Goal: Task Accomplishment & Management: Use online tool/utility

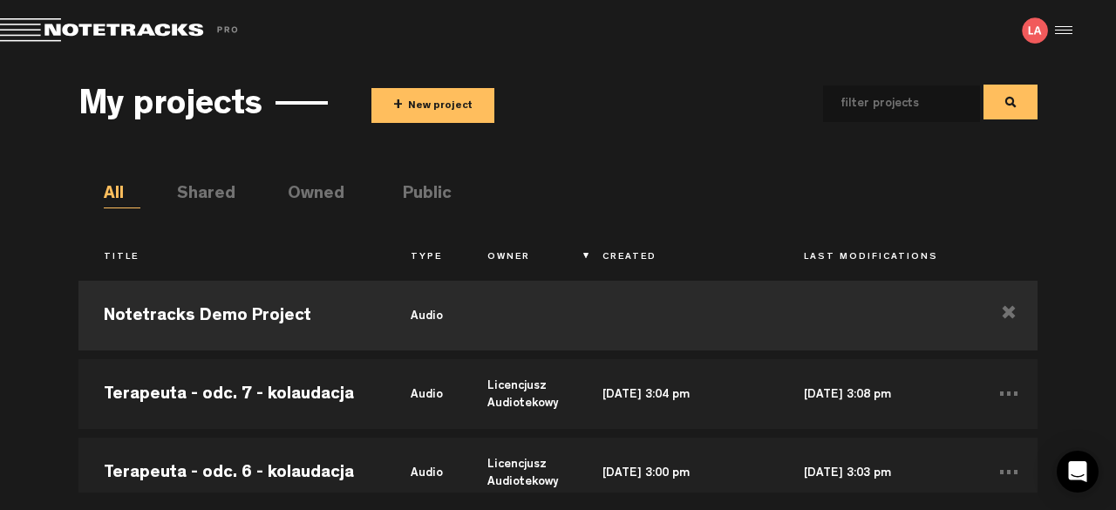
click at [456, 99] on button "+ New project" at bounding box center [433, 105] width 123 height 35
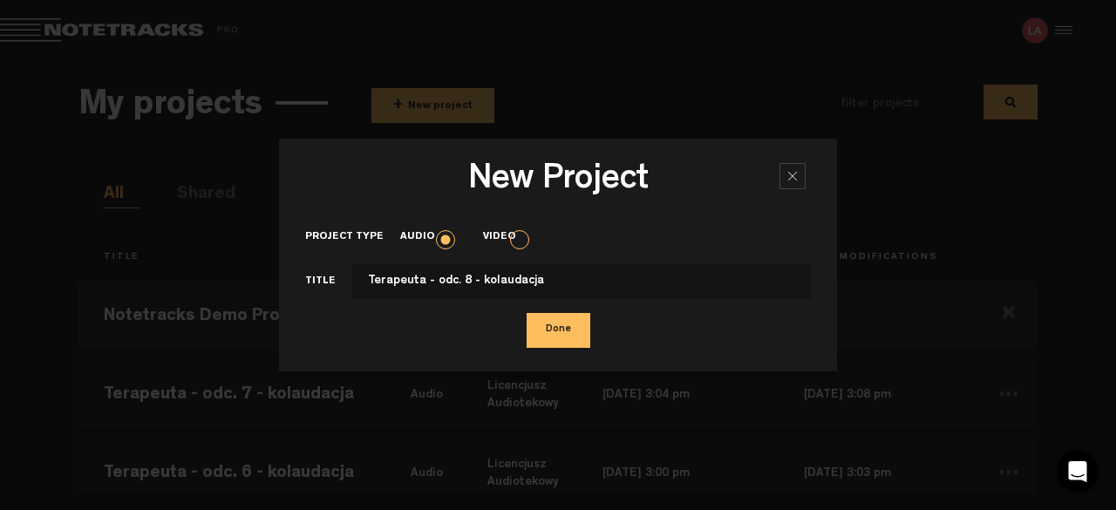
type input "Terapeuta - odc. 8 - kolaudacja"
click at [547, 331] on button "Done" at bounding box center [559, 330] width 64 height 35
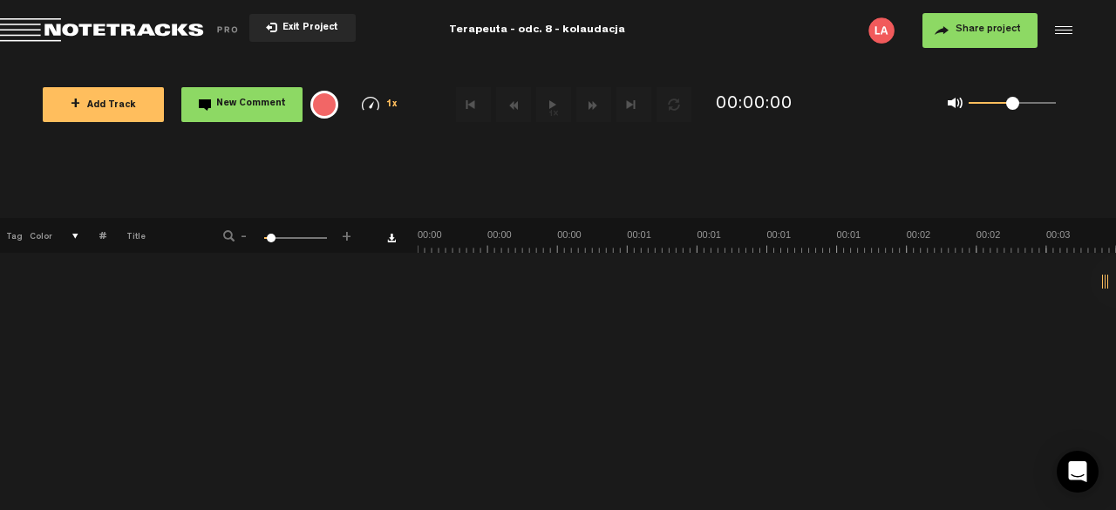
click at [130, 93] on button "+ Add Track" at bounding box center [103, 104] width 121 height 35
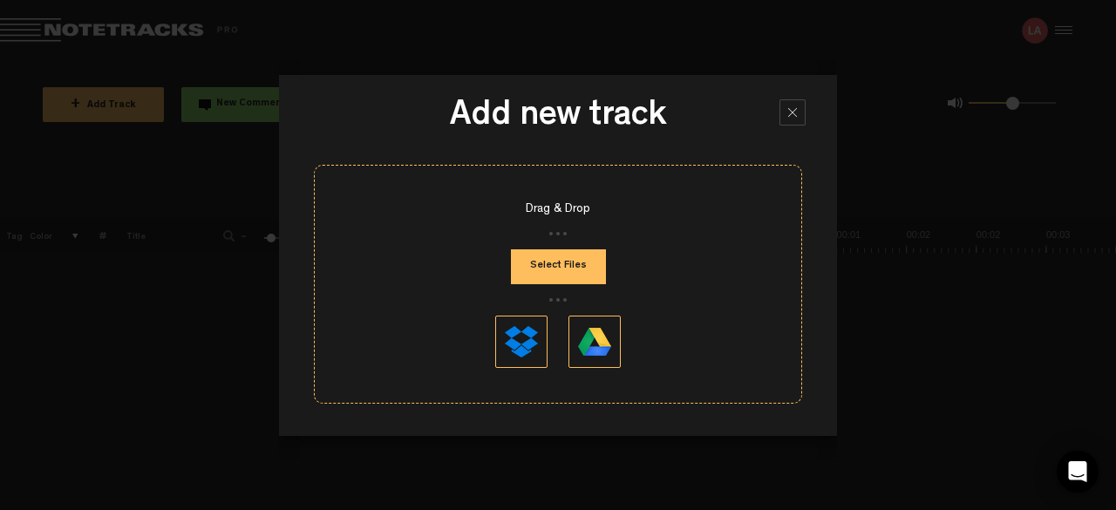
click at [556, 263] on button "Select Files" at bounding box center [558, 266] width 95 height 35
type input "C:\fakepath\terapeuta_ODC8_po uwagach rezysera.mp3"
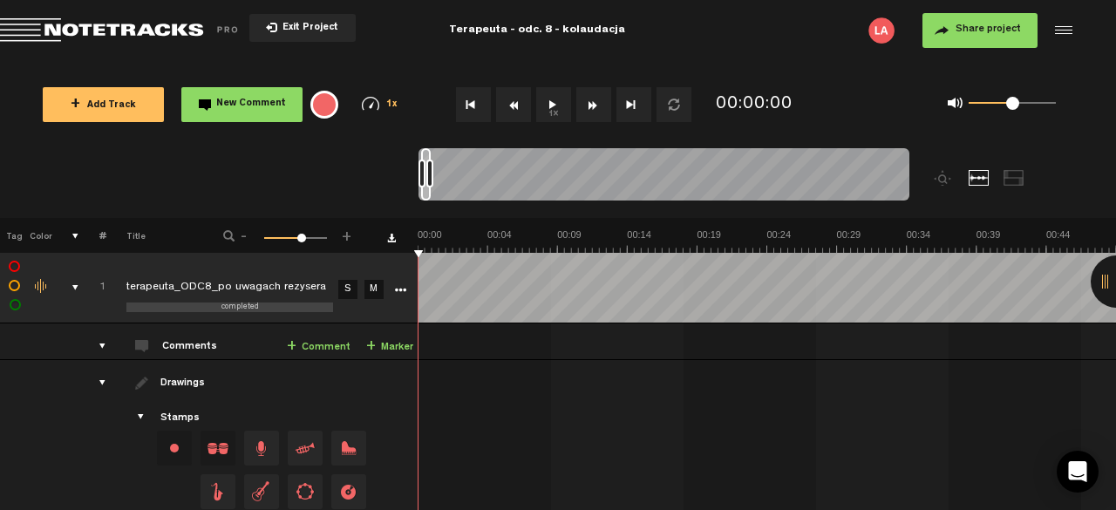
click at [958, 40] on button "Share project" at bounding box center [980, 30] width 115 height 35
click at [991, 35] on span "Share project" at bounding box center [988, 29] width 65 height 10
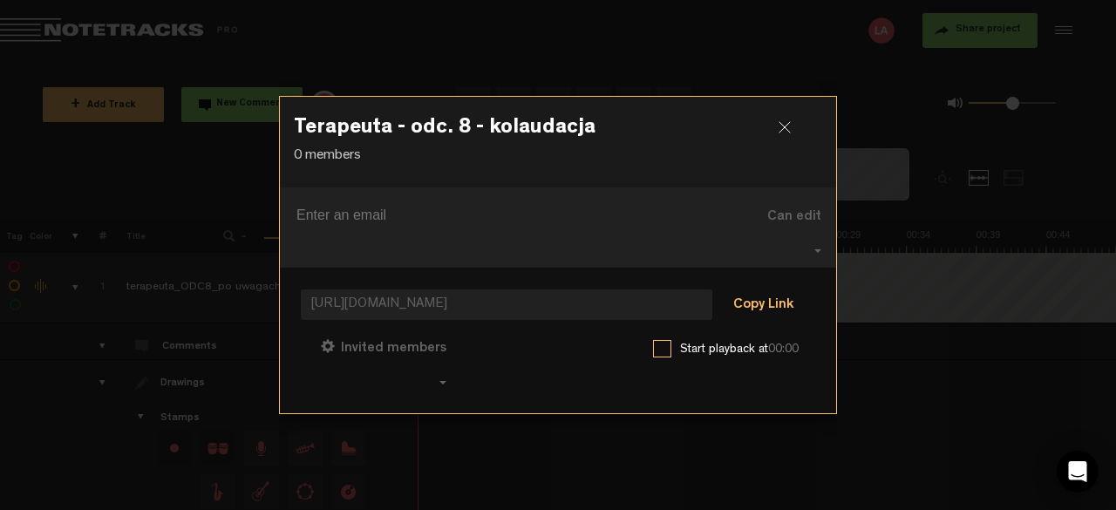
click at [747, 289] on button "Copy Link" at bounding box center [763, 306] width 95 height 35
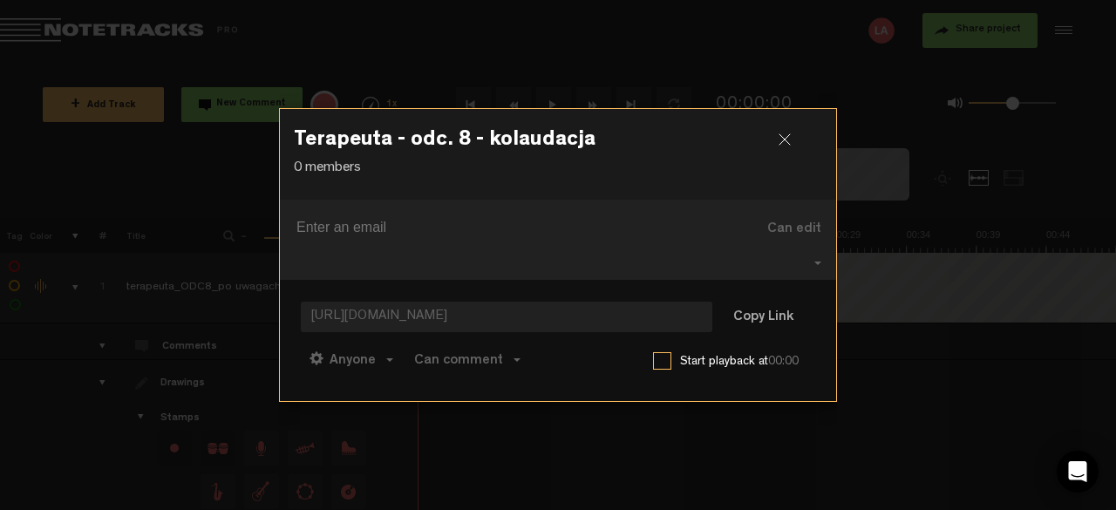
click at [792, 153] on div at bounding box center [792, 146] width 26 height 26
click at [785, 158] on div at bounding box center [792, 146] width 26 height 26
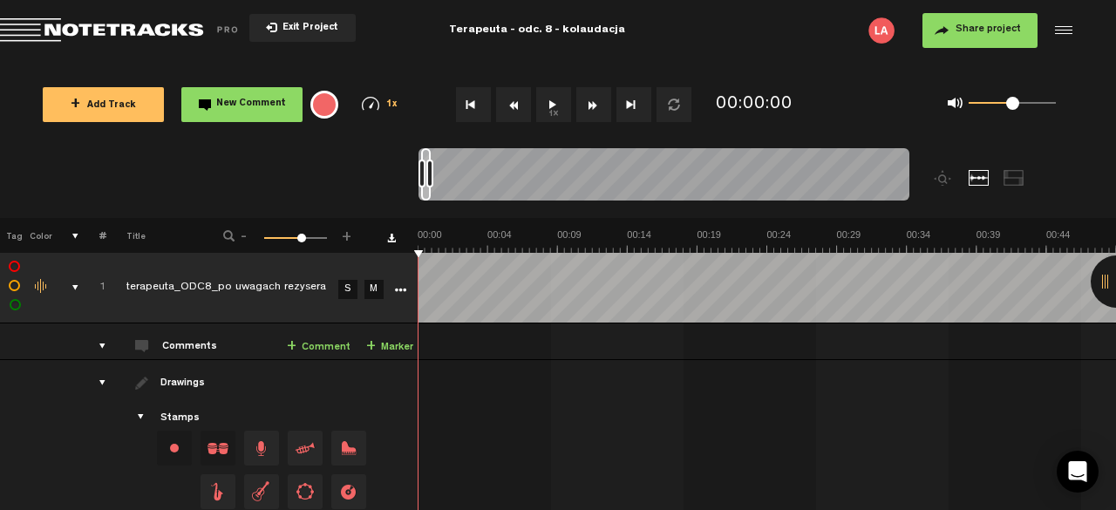
click at [146, 32] on span "Return to Project List" at bounding box center [122, 30] width 244 height 24
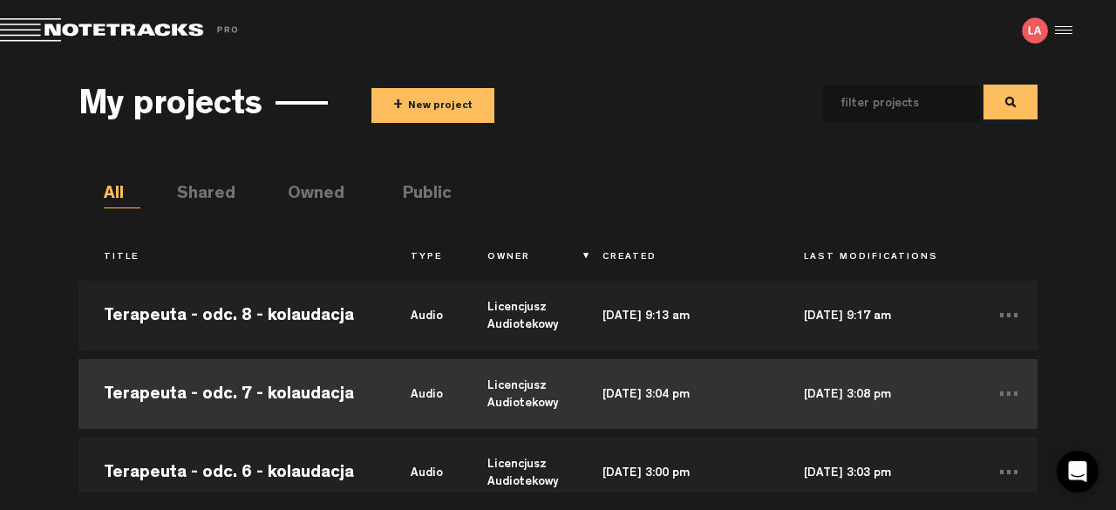
scroll to position [178, 0]
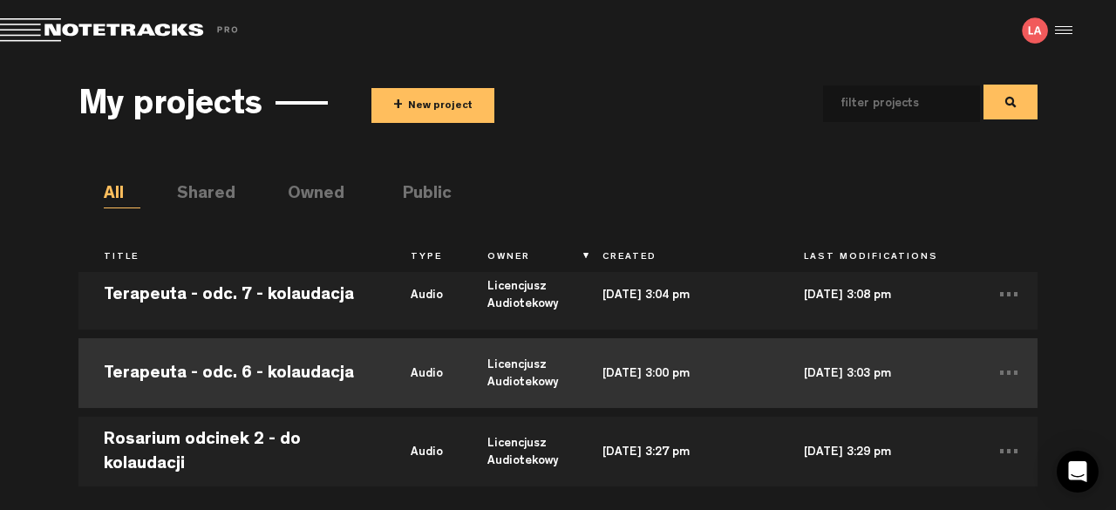
click at [270, 385] on td "Terapeuta - odc. 6 - kolaudacja" at bounding box center [231, 373] width 307 height 78
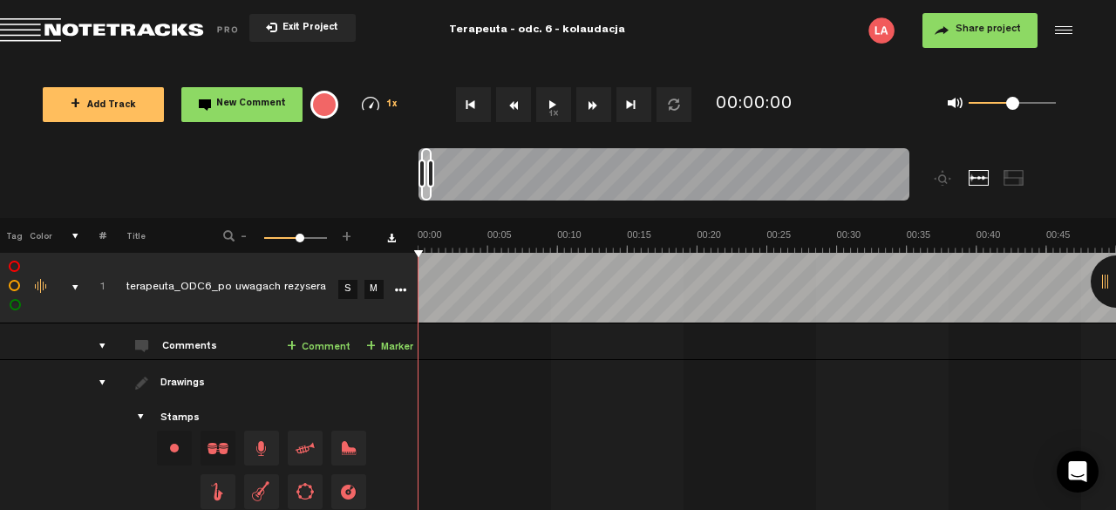
click at [559, 110] on button "1x" at bounding box center [553, 104] width 35 height 35
click at [550, 99] on button "1x" at bounding box center [553, 104] width 35 height 35
click at [552, 102] on button "1x" at bounding box center [553, 104] width 35 height 35
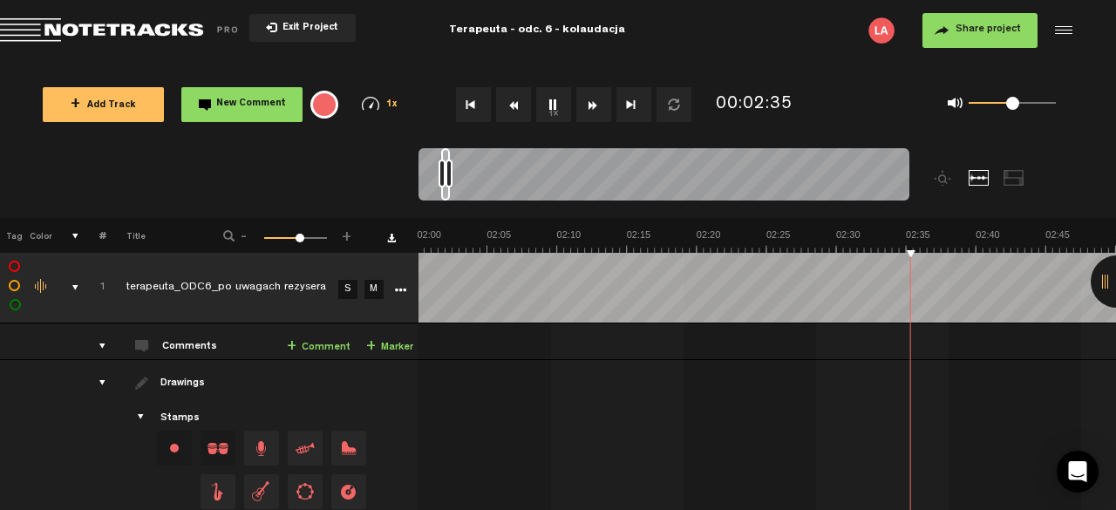
click at [555, 104] on button "1x" at bounding box center [553, 104] width 35 height 35
click at [548, 103] on button "1x" at bounding box center [553, 104] width 35 height 35
click at [551, 104] on button "1x" at bounding box center [553, 104] width 35 height 35
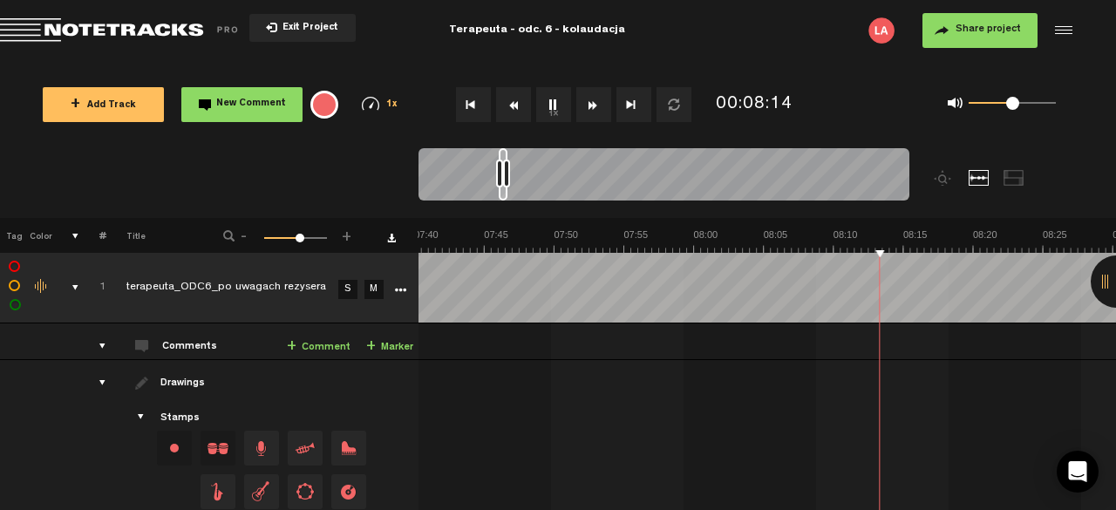
click at [551, 104] on button "1x" at bounding box center [553, 104] width 35 height 35
click at [558, 109] on button "1x" at bounding box center [553, 104] width 35 height 35
click at [559, 98] on button "1x" at bounding box center [553, 104] width 35 height 35
